Goal: Browse casually: Explore the website without a specific task or goal

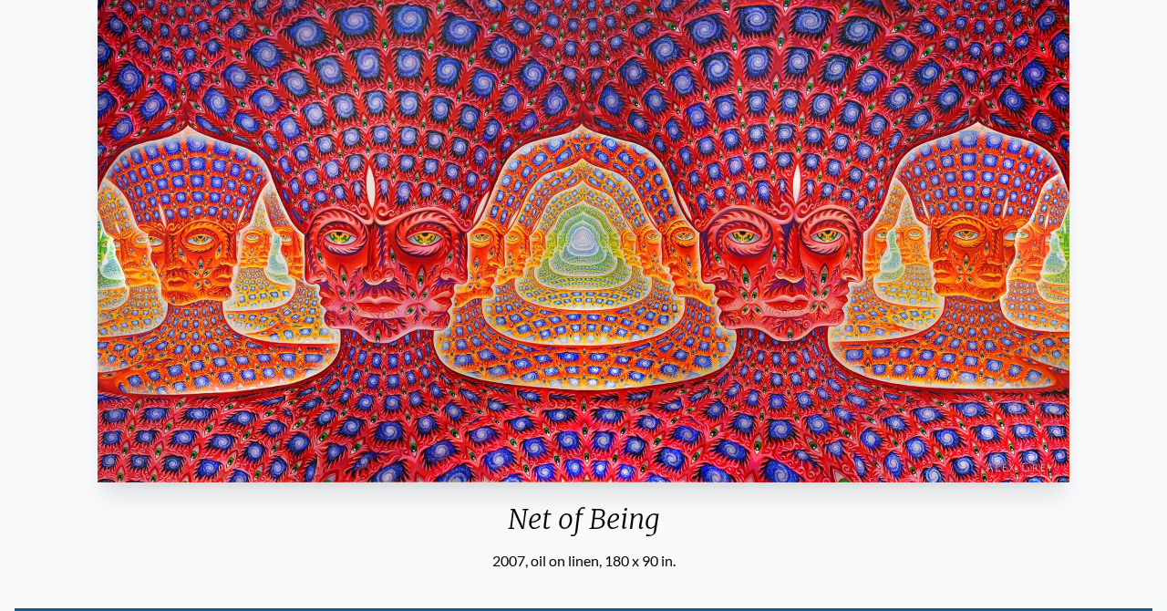
scroll to position [176, 0]
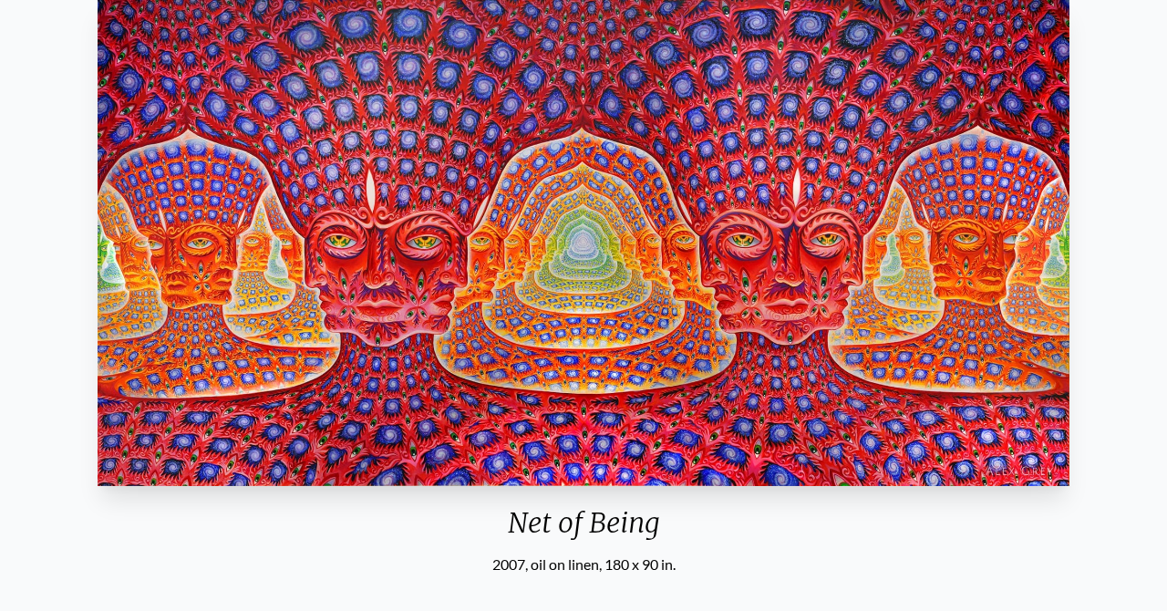
click at [681, 309] on img "25 / 31" at bounding box center [584, 241] width 973 height 489
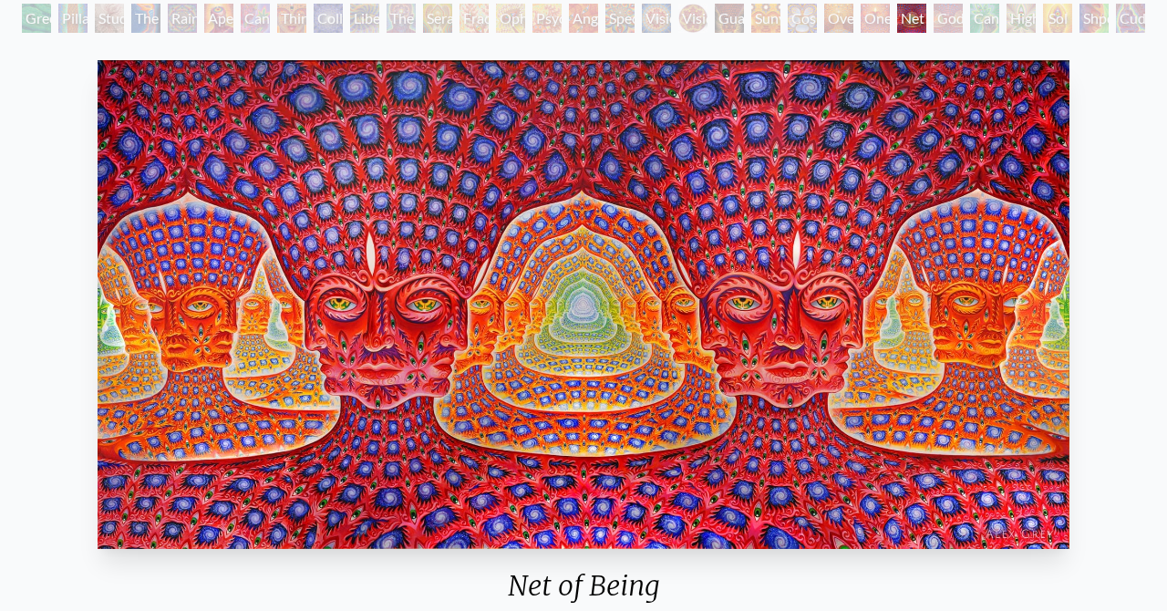
scroll to position [118, 0]
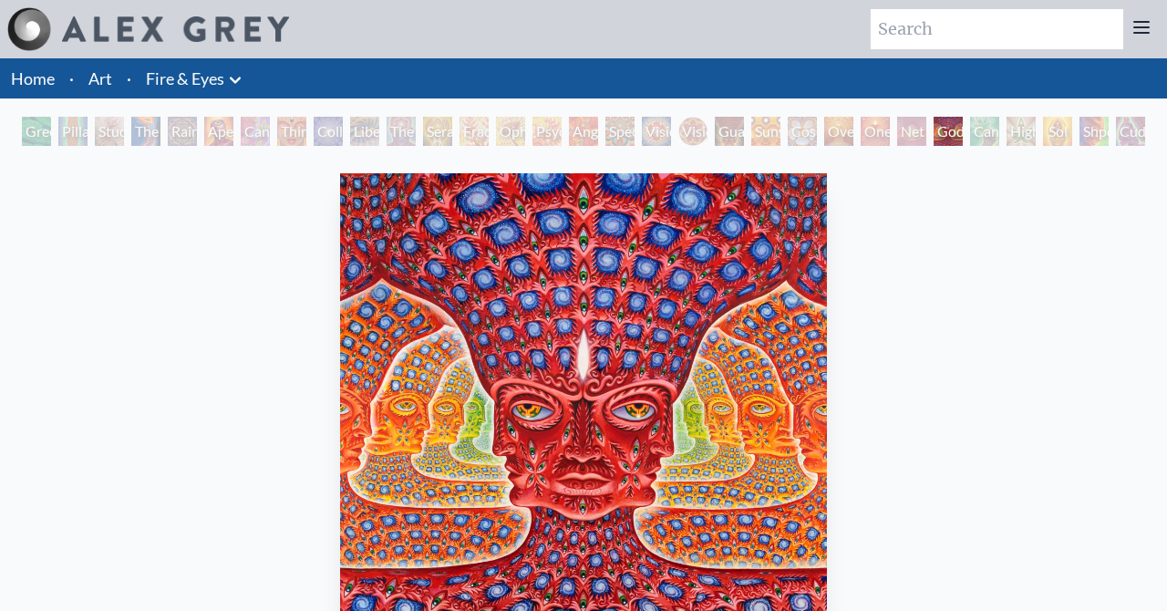
click at [911, 130] on div "Net of Being" at bounding box center [911, 131] width 29 height 29
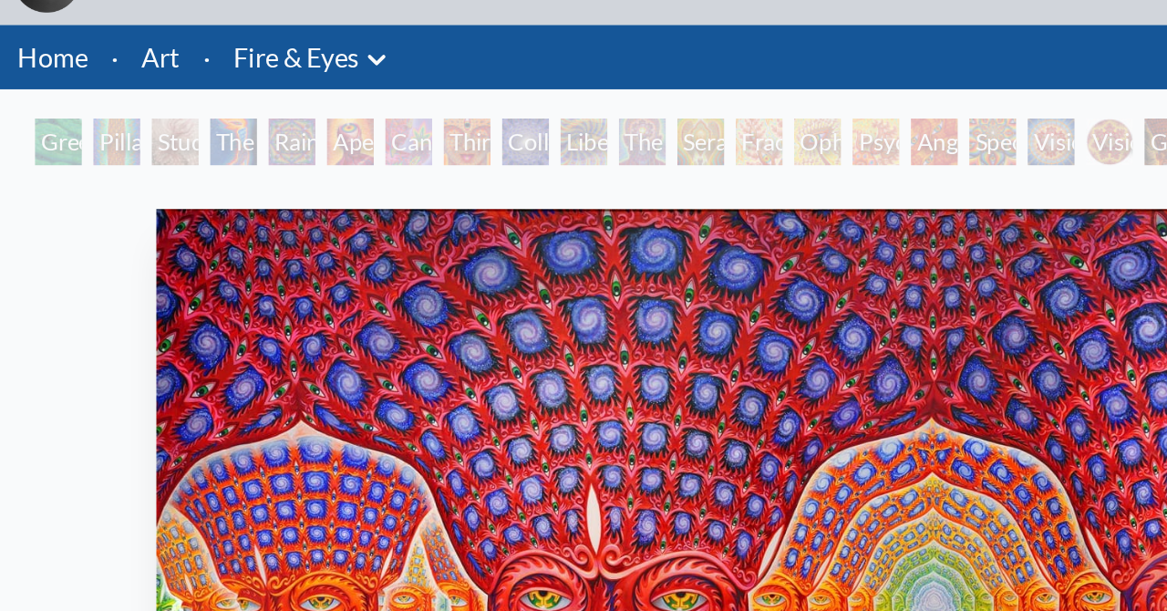
scroll to position [40, 0]
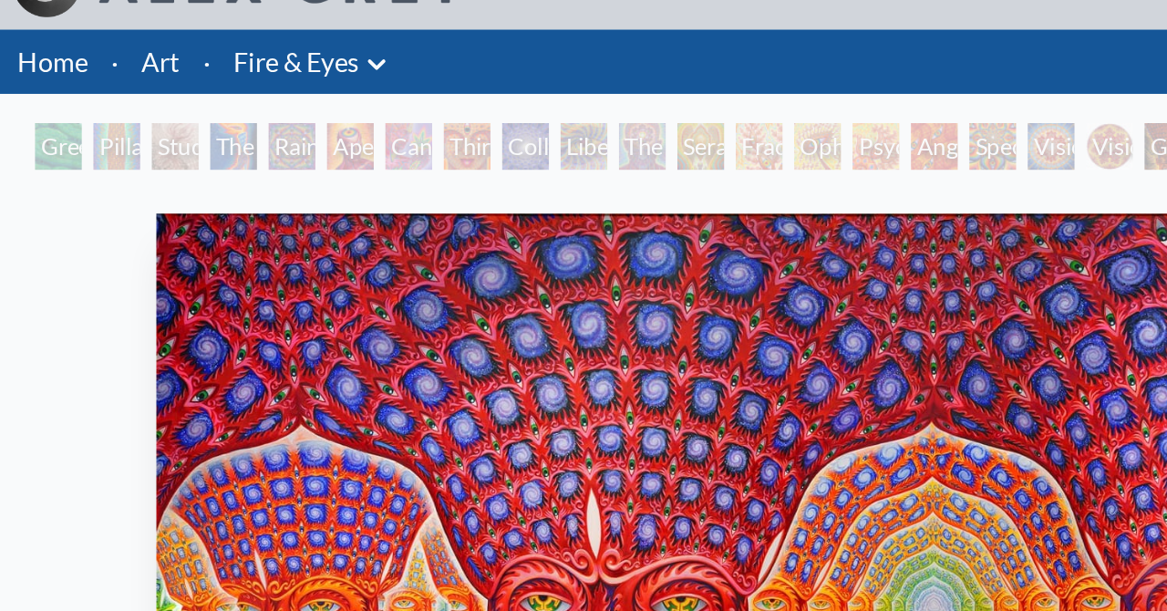
click at [411, 264] on img "25 / 31" at bounding box center [584, 377] width 973 height 489
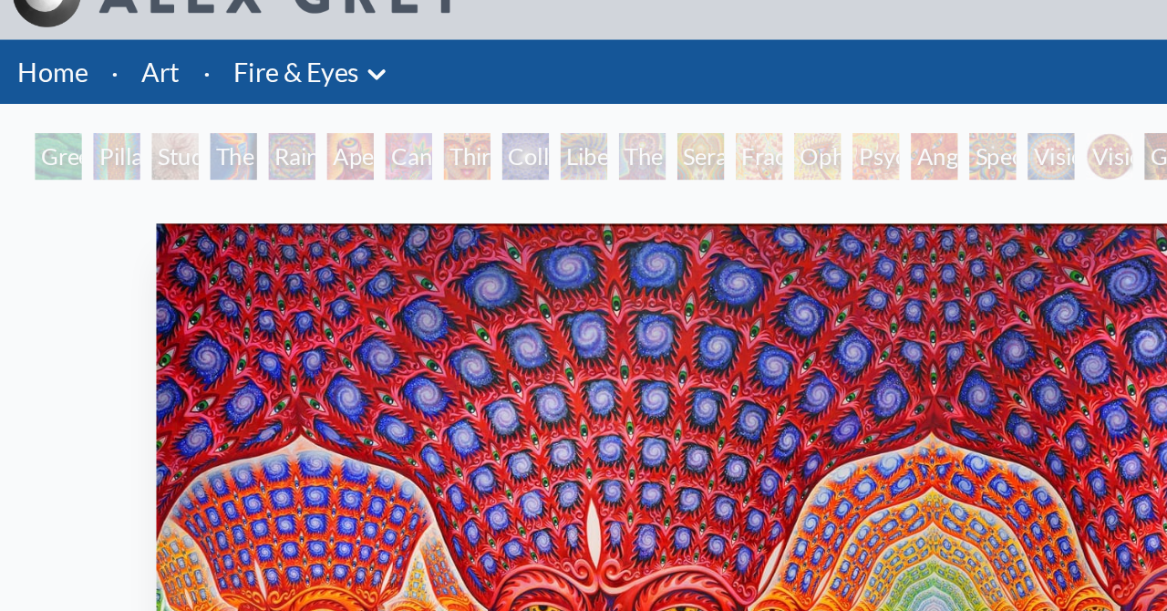
scroll to position [0, 0]
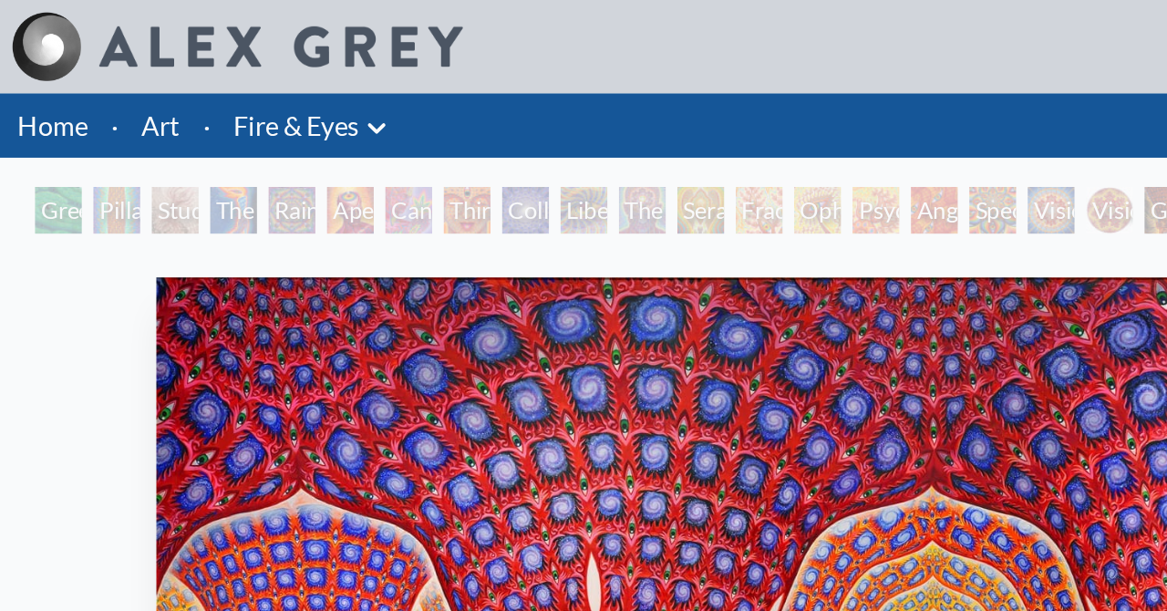
click at [433, 288] on img "25 / 31" at bounding box center [584, 417] width 973 height 489
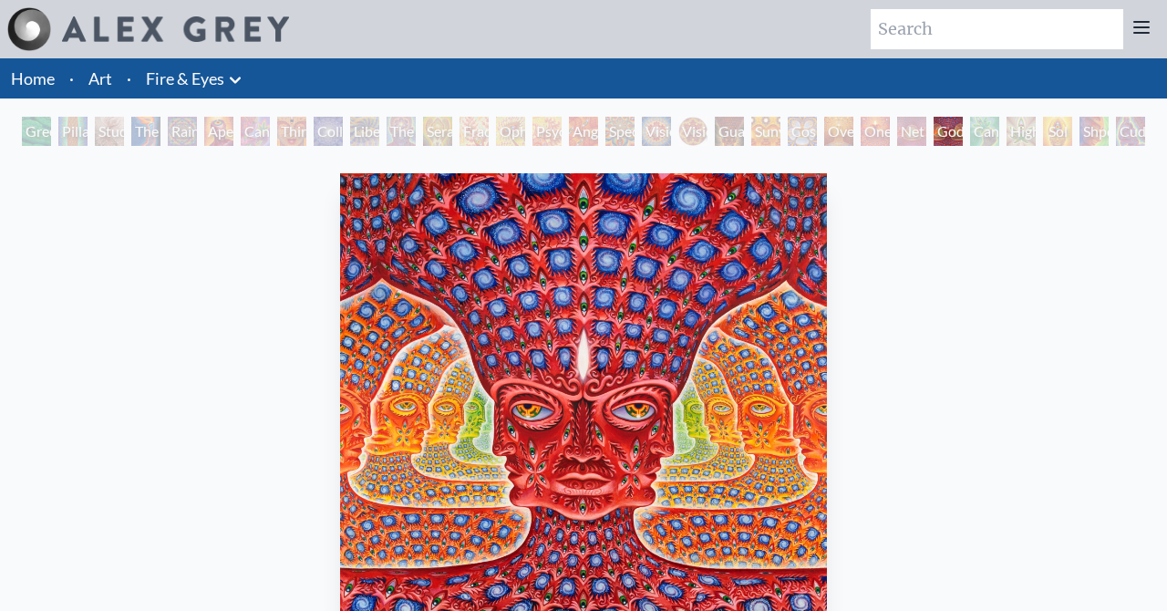
scroll to position [118, 0]
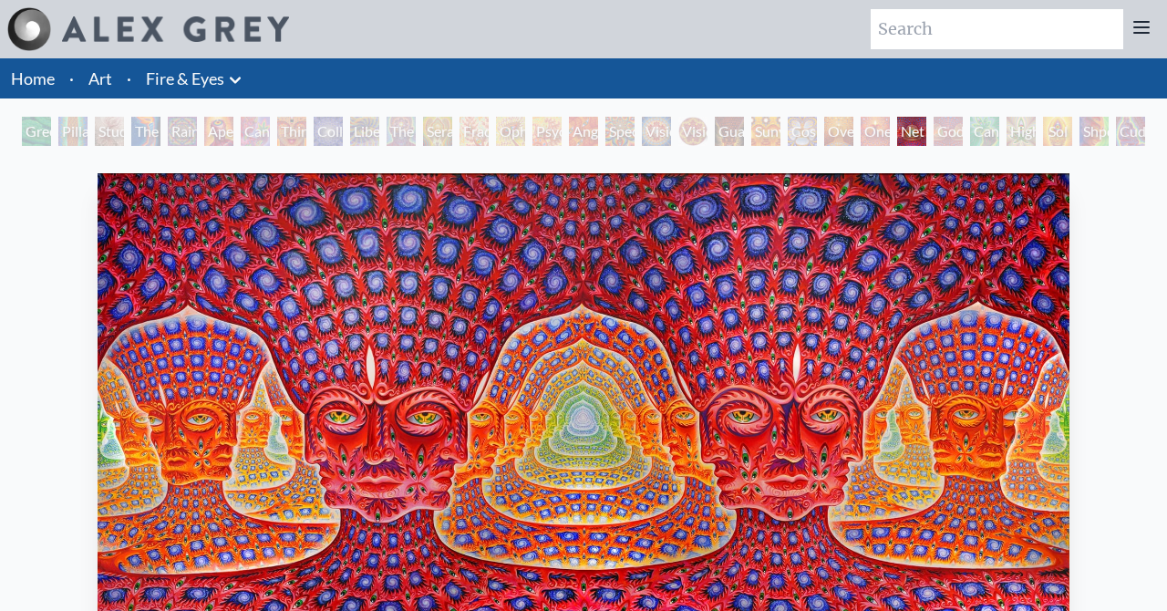
click at [503, 467] on img "25 / 31" at bounding box center [584, 417] width 973 height 489
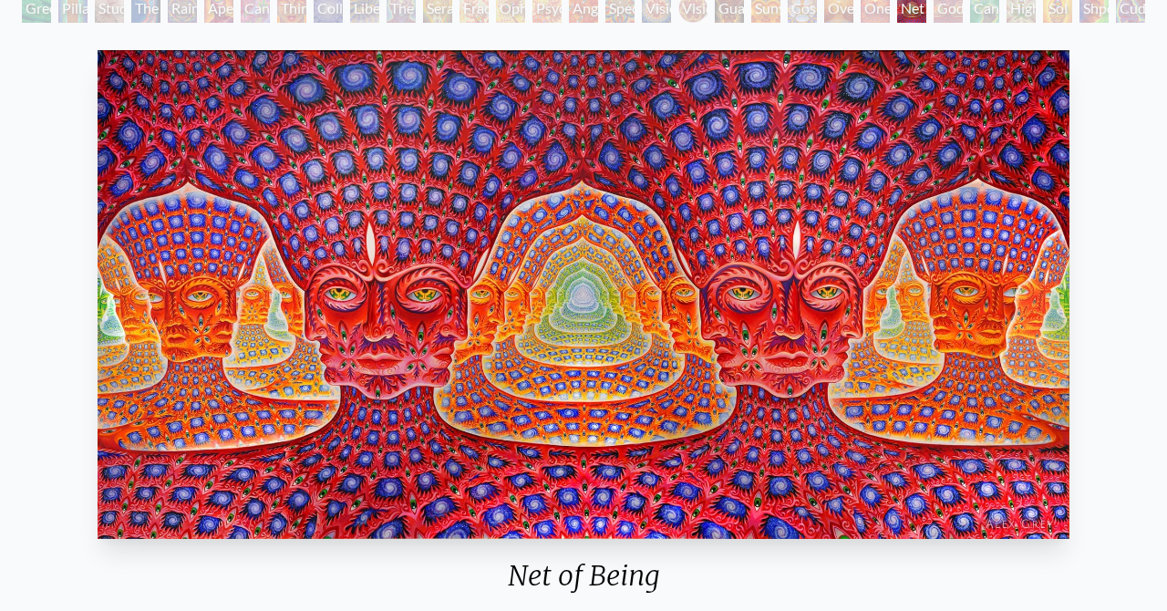
scroll to position [35, 0]
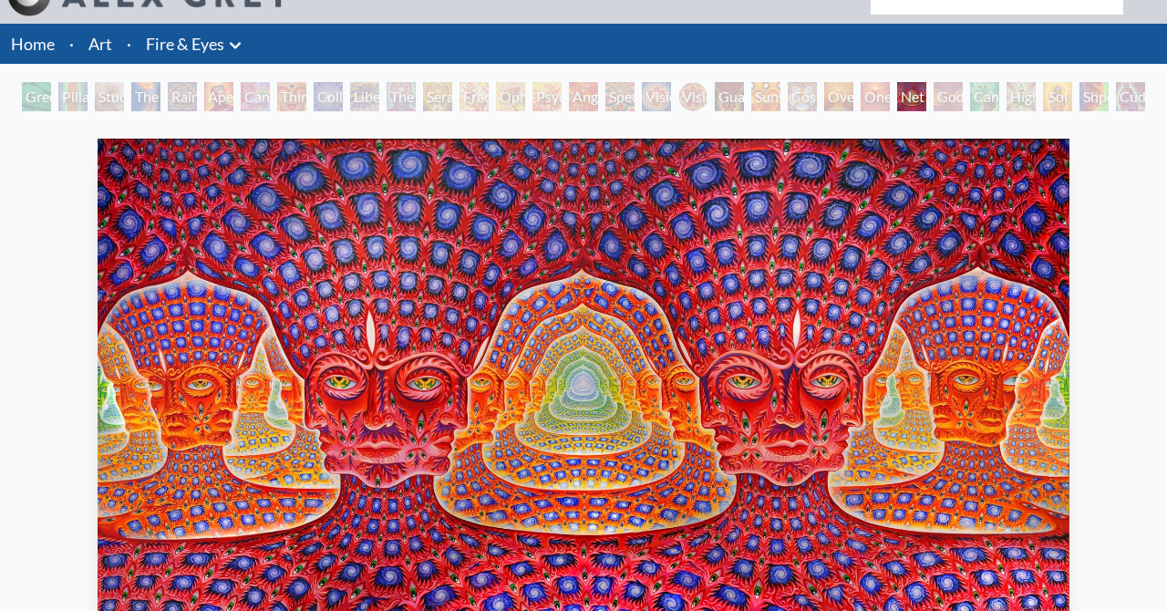
click at [581, 423] on img "25 / 31" at bounding box center [584, 383] width 973 height 489
click at [617, 421] on img "25 / 31" at bounding box center [584, 383] width 973 height 489
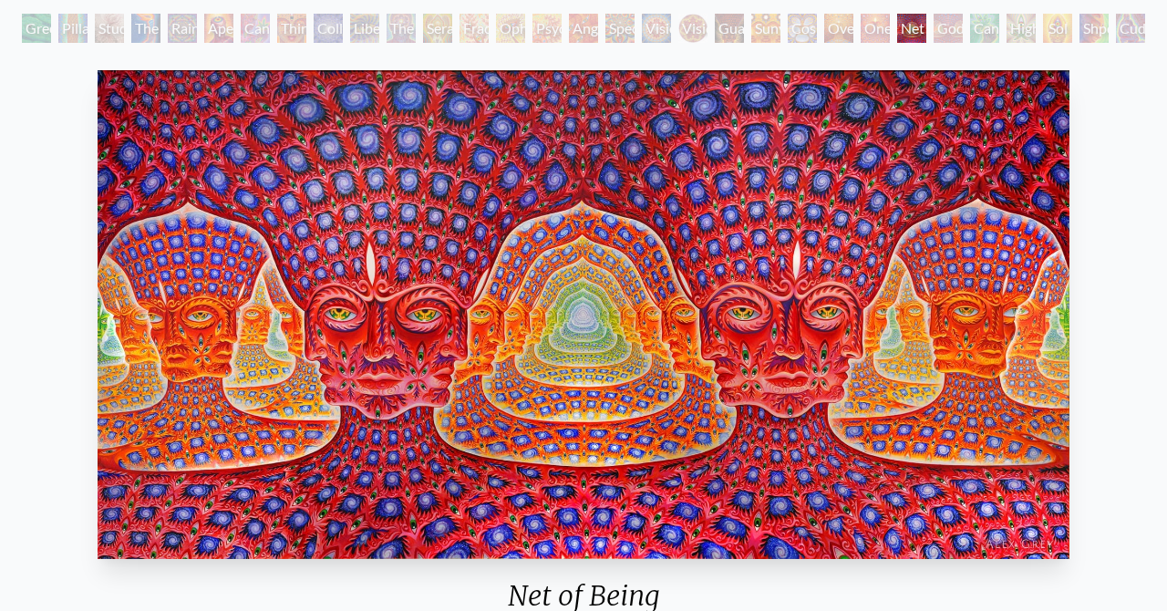
scroll to position [105, 0]
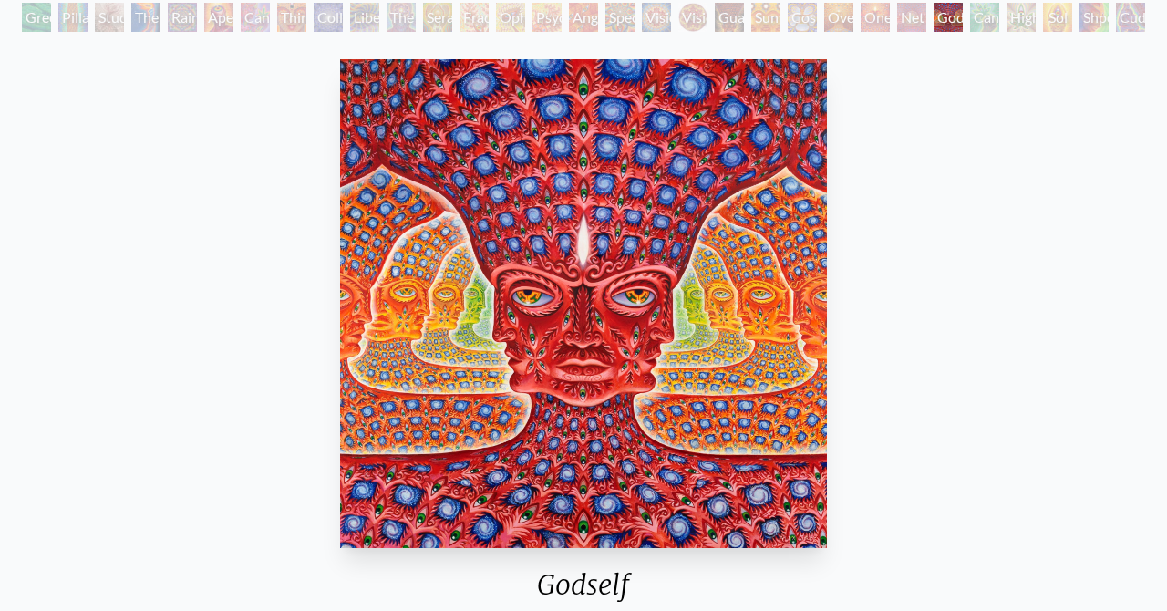
scroll to position [126, 0]
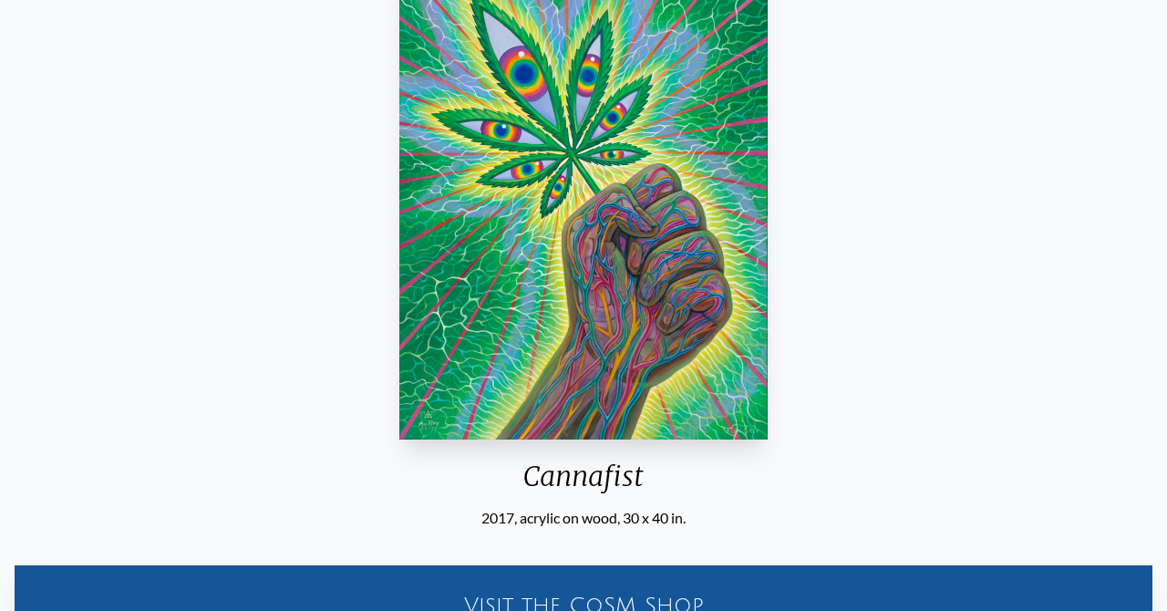
scroll to position [228, 0]
